Goal: Task Accomplishment & Management: Use online tool/utility

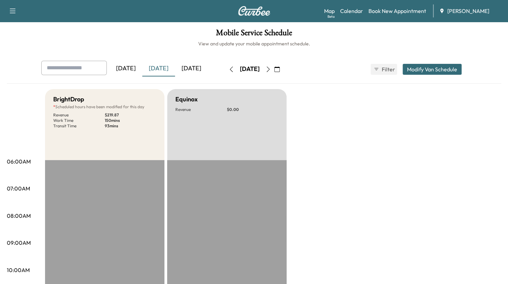
click at [193, 68] on div "[DATE]" at bounding box center [191, 69] width 33 height 16
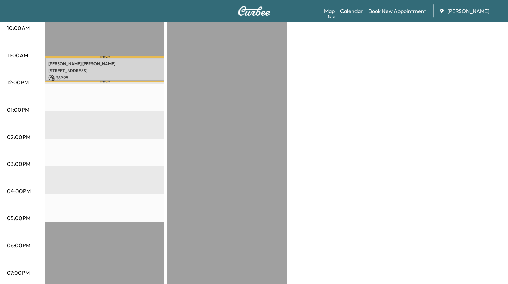
scroll to position [242, 0]
click at [126, 77] on p "$ 69.95" at bounding box center [104, 77] width 113 height 6
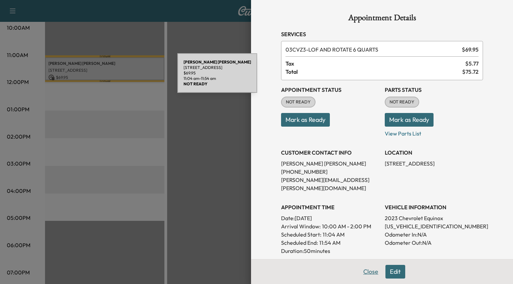
click at [366, 274] on button "Close" at bounding box center [371, 272] width 24 height 14
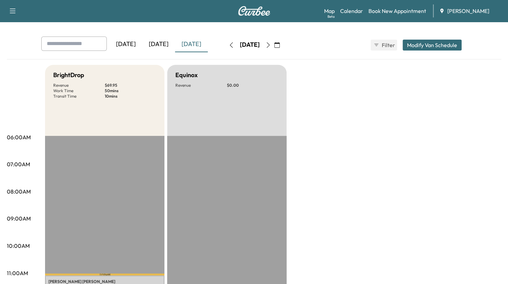
scroll to position [0, 0]
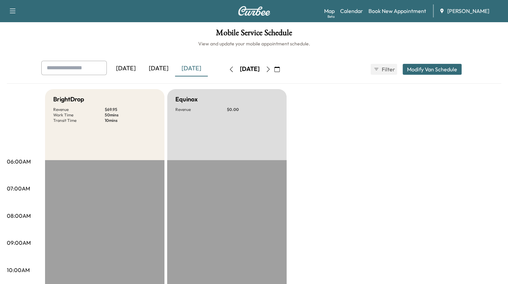
click at [162, 68] on div "[DATE]" at bounding box center [158, 69] width 33 height 16
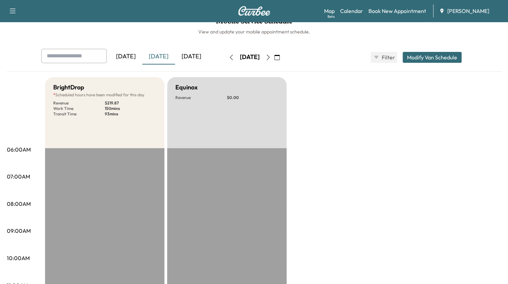
scroll to position [12, 0]
click at [280, 60] on icon "button" at bounding box center [276, 57] width 5 height 5
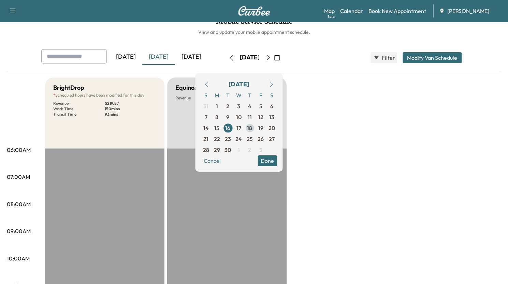
click at [252, 129] on span "18" at bounding box center [249, 128] width 5 height 8
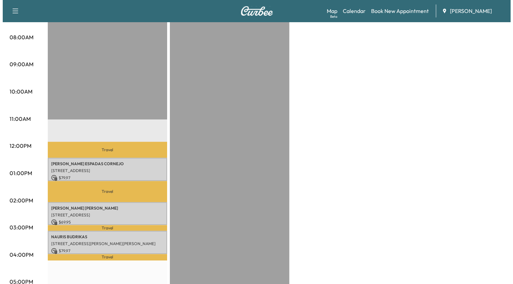
scroll to position [179, 0]
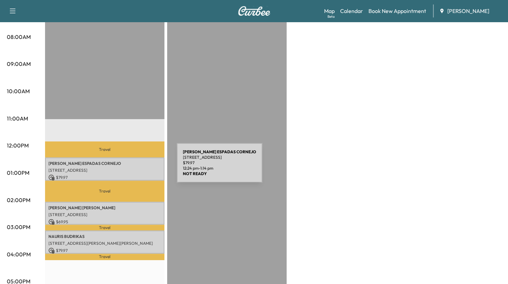
click at [126, 168] on p "[STREET_ADDRESS]" at bounding box center [104, 170] width 113 height 5
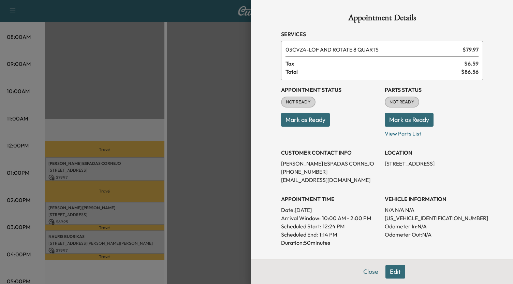
click at [412, 217] on p "[US_VEHICLE_IDENTIFICATION_NUMBER]" at bounding box center [434, 218] width 98 height 8
copy p "[US_VEHICLE_IDENTIFICATION_NUMBER]"
click at [184, 100] on div at bounding box center [256, 142] width 513 height 284
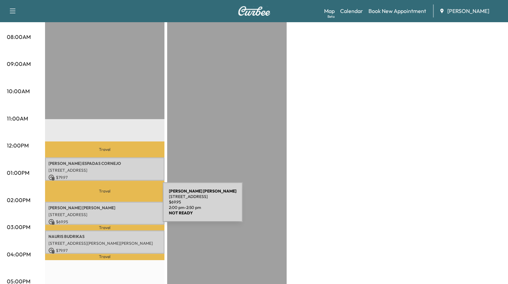
click at [112, 206] on p "[PERSON_NAME]" at bounding box center [104, 207] width 113 height 5
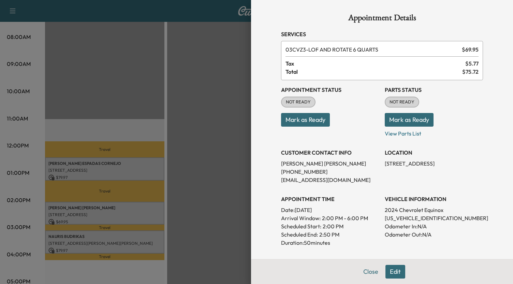
click at [421, 218] on p "[US_VEHICLE_IDENTIFICATION_NUMBER]" at bounding box center [434, 218] width 98 height 8
copy p "[US_VEHICLE_IDENTIFICATION_NUMBER]"
click at [165, 169] on div at bounding box center [256, 142] width 513 height 284
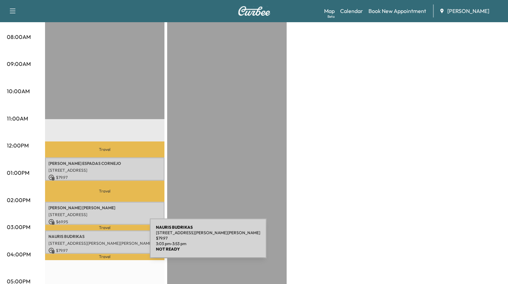
click at [99, 242] on p "[STREET_ADDRESS][PERSON_NAME][PERSON_NAME]" at bounding box center [104, 243] width 113 height 5
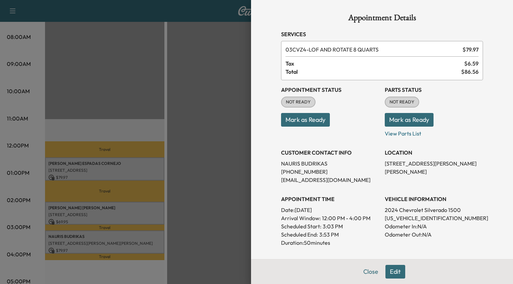
click at [403, 220] on p "[US_VEHICLE_IDENTIFICATION_NUMBER]" at bounding box center [434, 218] width 98 height 8
copy p "[US_VEHICLE_IDENTIFICATION_NUMBER]"
